Goal: Check status

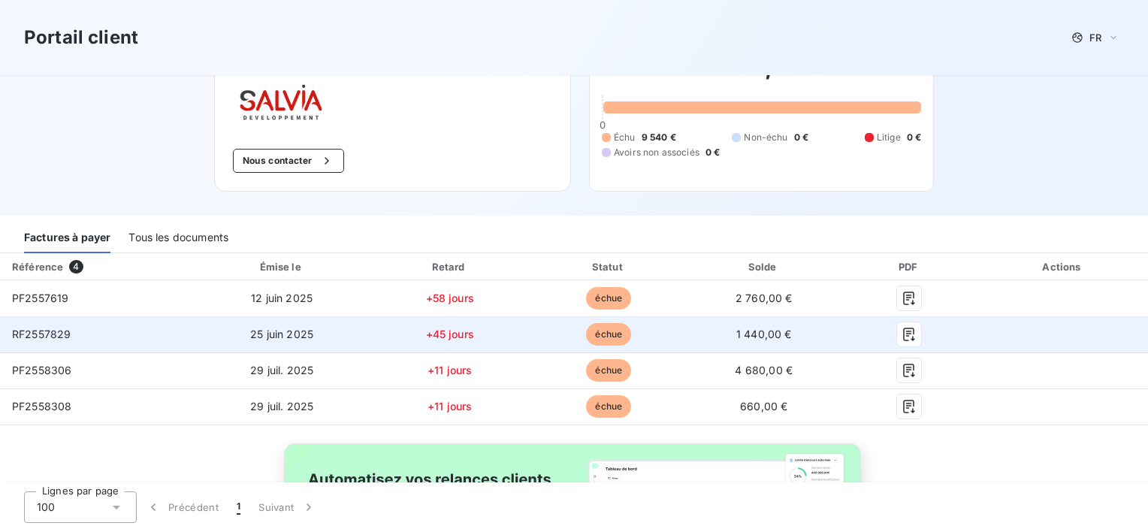
scroll to position [150, 0]
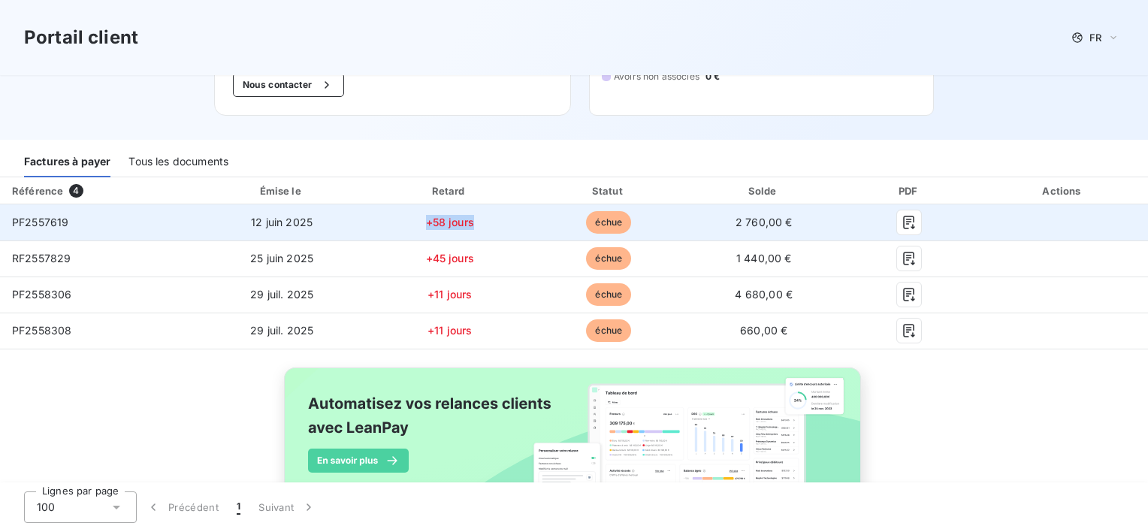
drag, startPoint x: 420, startPoint y: 228, endPoint x: 478, endPoint y: 229, distance: 57.9
click at [478, 229] on td "+58 jours" at bounding box center [450, 222] width 161 height 36
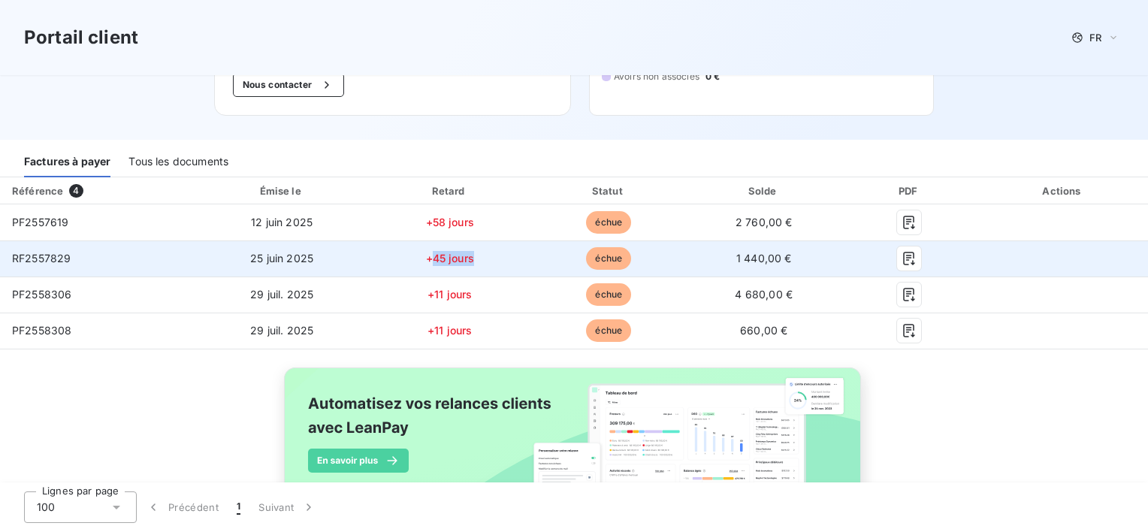
drag, startPoint x: 424, startPoint y: 259, endPoint x: 477, endPoint y: 269, distance: 54.2
click at [477, 269] on td "+45 jours" at bounding box center [450, 258] width 161 height 36
click at [471, 264] on td "+45 jours" at bounding box center [450, 258] width 161 height 36
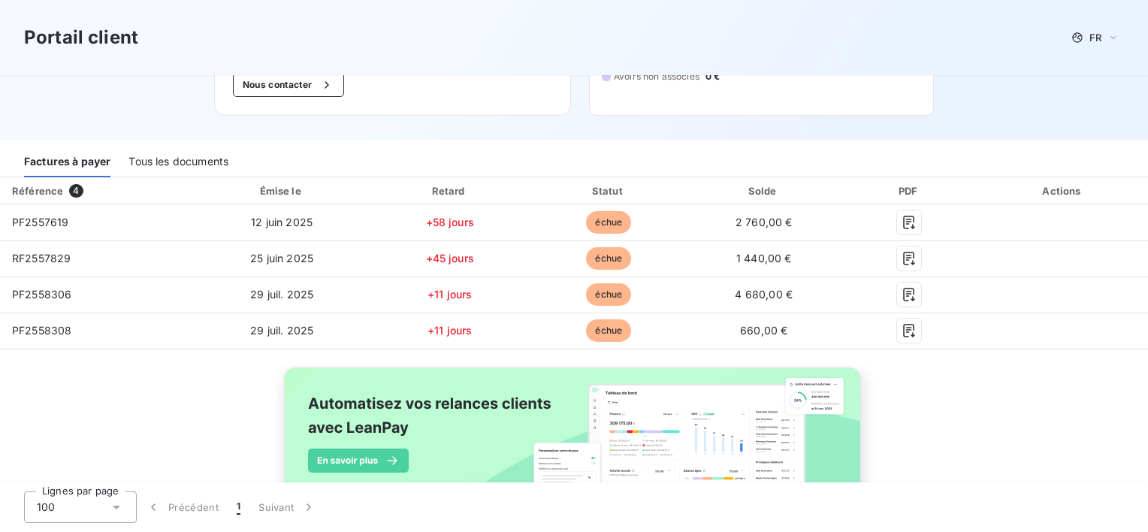
click at [957, 437] on div "Référence 4 Émise le Retard Statut Solde PDF Actions PF2557619 [DATE] +58 jours…" at bounding box center [574, 364] width 1148 height 375
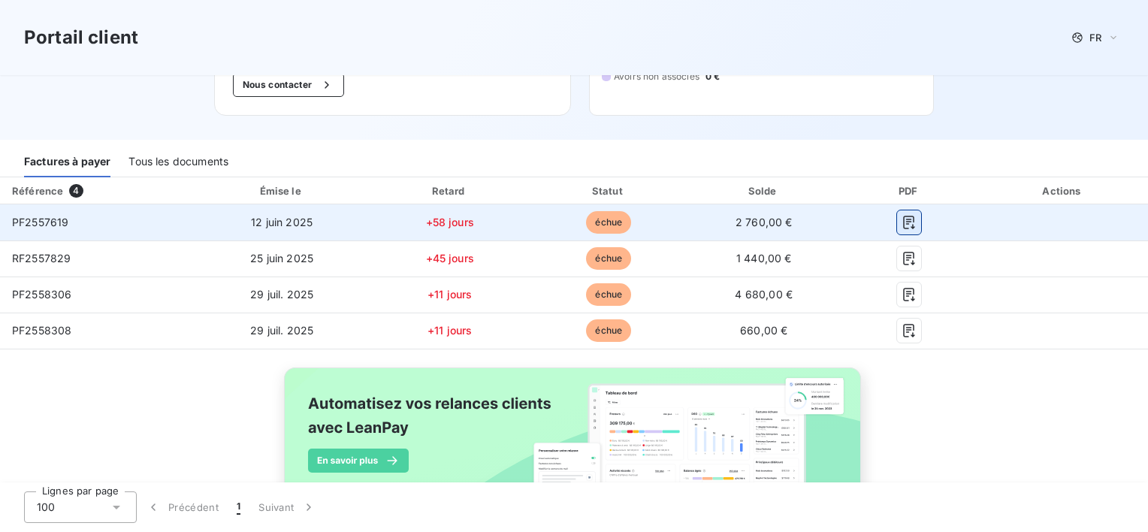
click at [904, 222] on icon "button" at bounding box center [909, 223] width 11 height 14
click at [903, 219] on icon "button" at bounding box center [909, 222] width 15 height 15
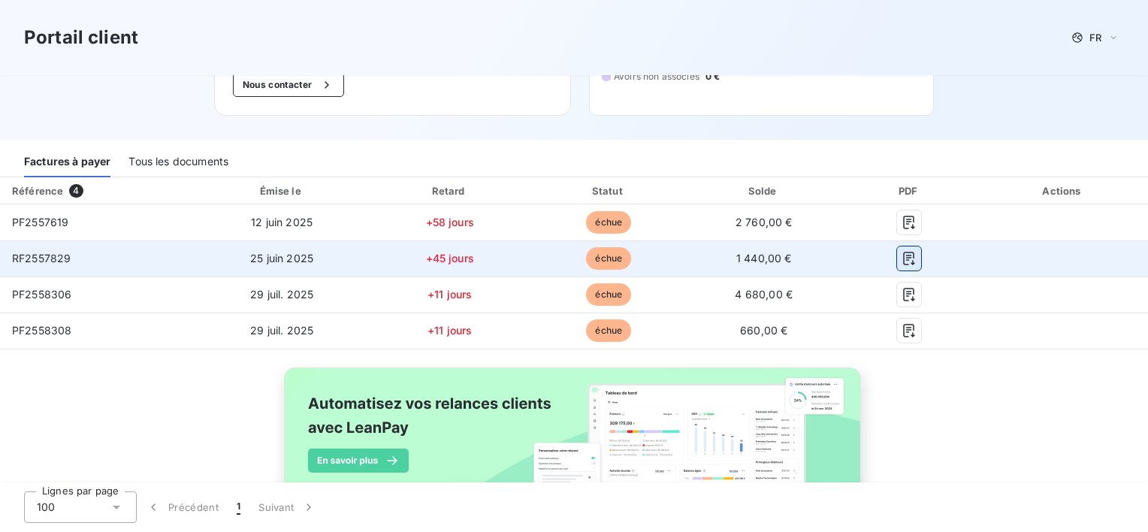
click at [902, 255] on icon "button" at bounding box center [909, 258] width 15 height 15
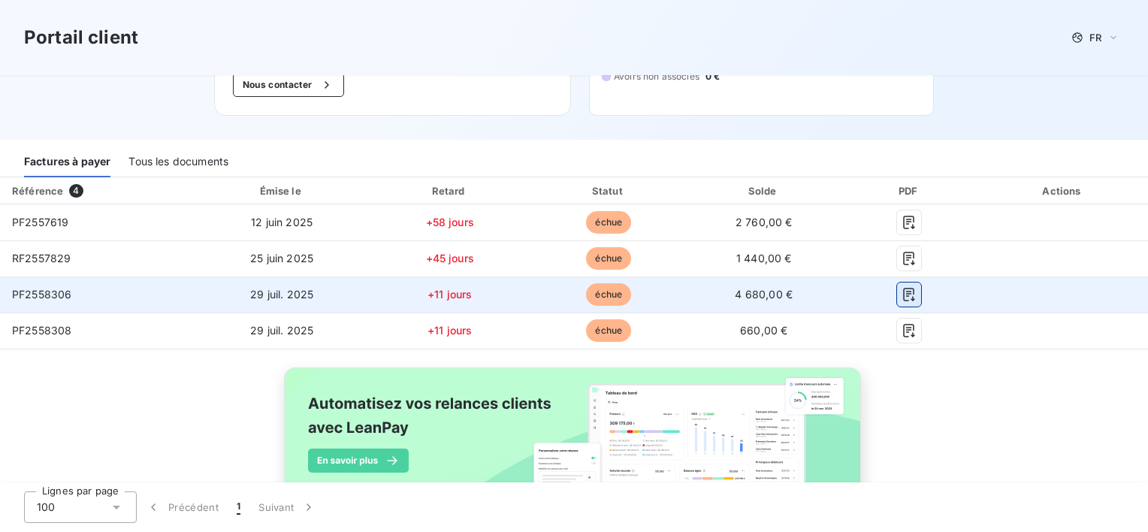
click at [902, 298] on icon "button" at bounding box center [909, 294] width 15 height 15
